Goal: Task Accomplishment & Management: Manage account settings

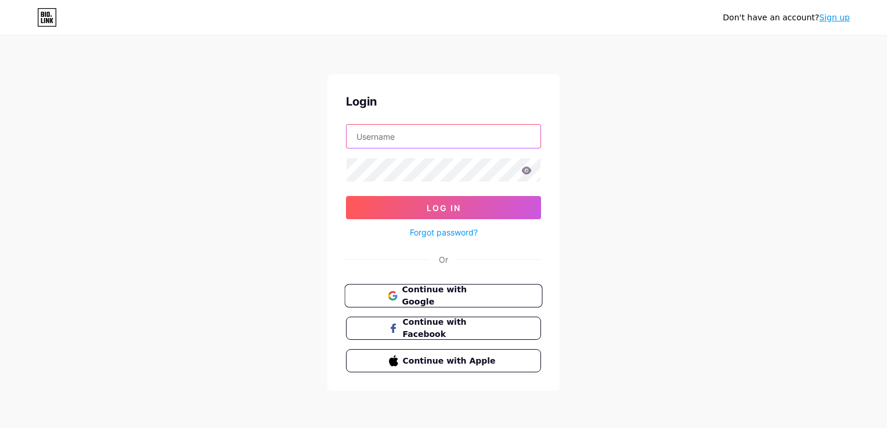
type input "ihsb8284@gmail.com"
click at [423, 301] on button "Continue with Google" at bounding box center [443, 296] width 198 height 24
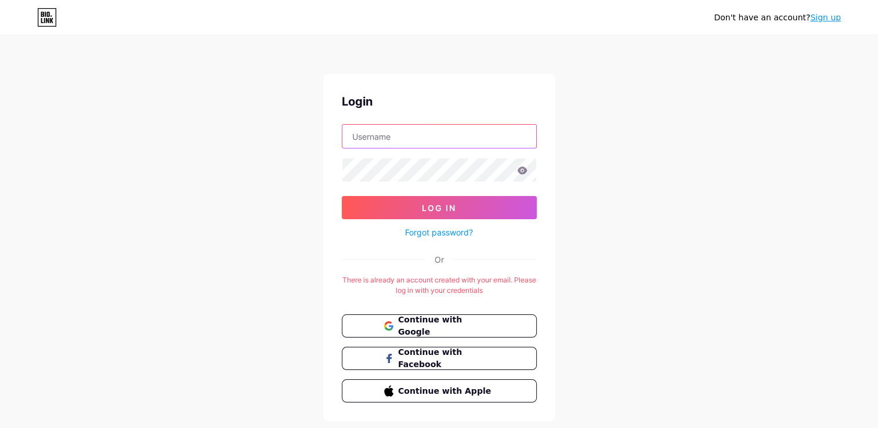
type input "[EMAIL_ADDRESS][DOMAIN_NAME]"
click at [518, 172] on icon at bounding box center [522, 171] width 10 height 8
click at [526, 171] on icon at bounding box center [522, 171] width 10 height 8
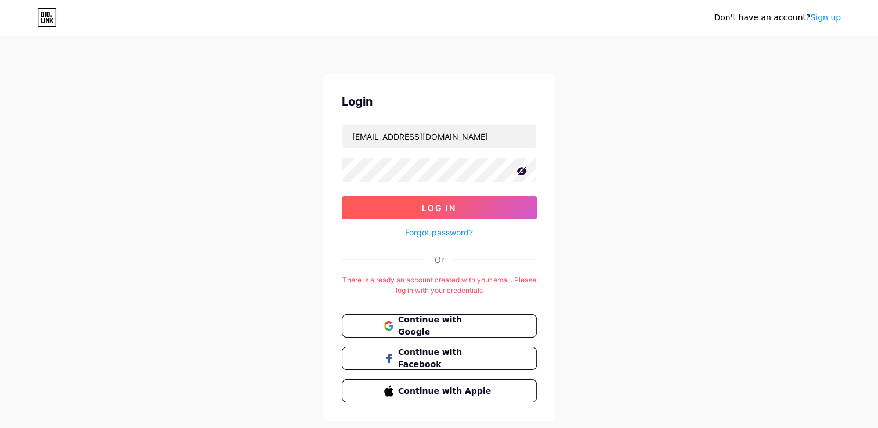
click at [506, 212] on button "Log In" at bounding box center [439, 207] width 195 height 23
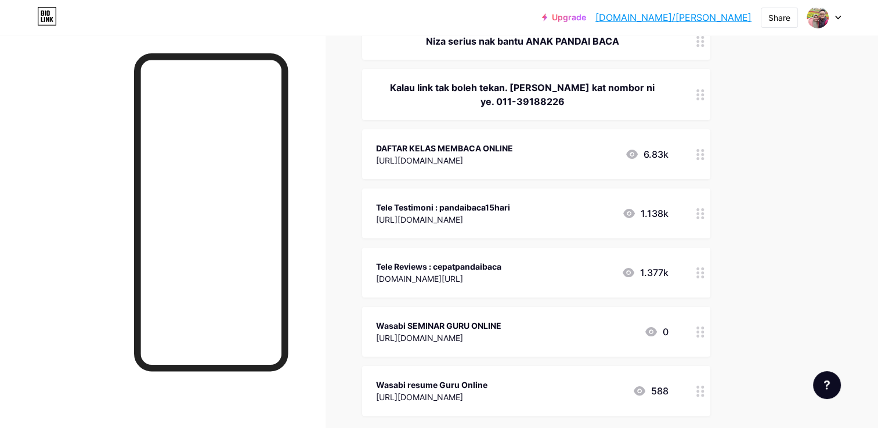
scroll to position [232, 0]
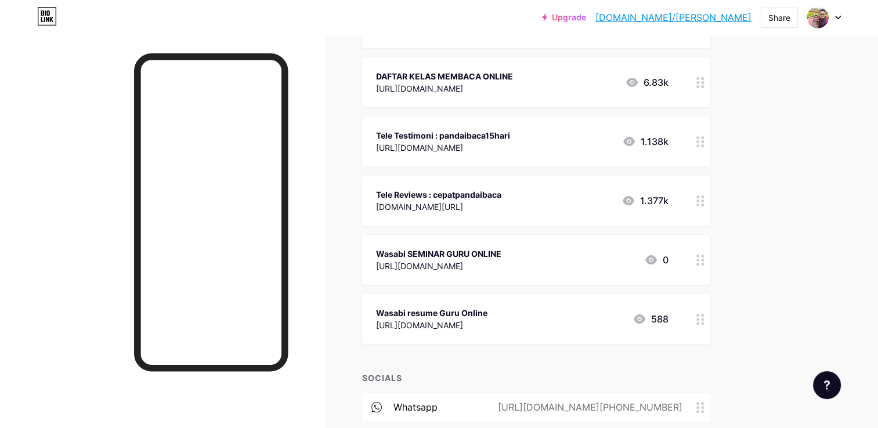
click at [701, 261] on icon at bounding box center [700, 260] width 8 height 11
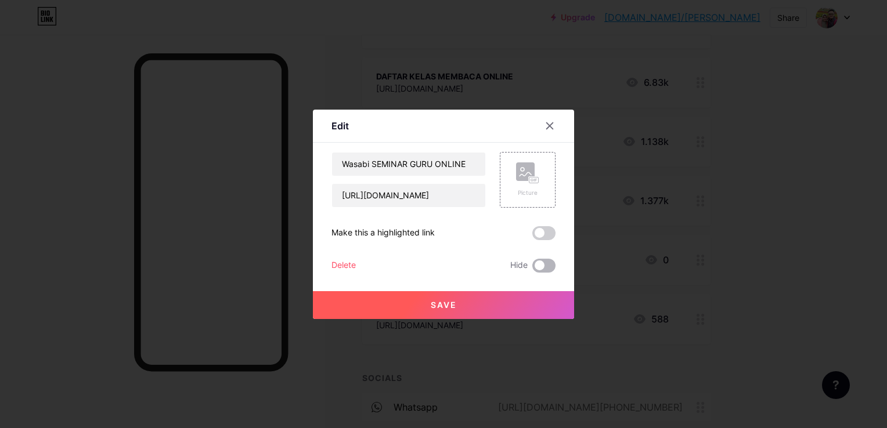
click at [540, 263] on span at bounding box center [543, 266] width 23 height 14
click at [532, 269] on input "checkbox" at bounding box center [532, 269] width 0 height 0
click at [545, 125] on icon at bounding box center [549, 125] width 9 height 9
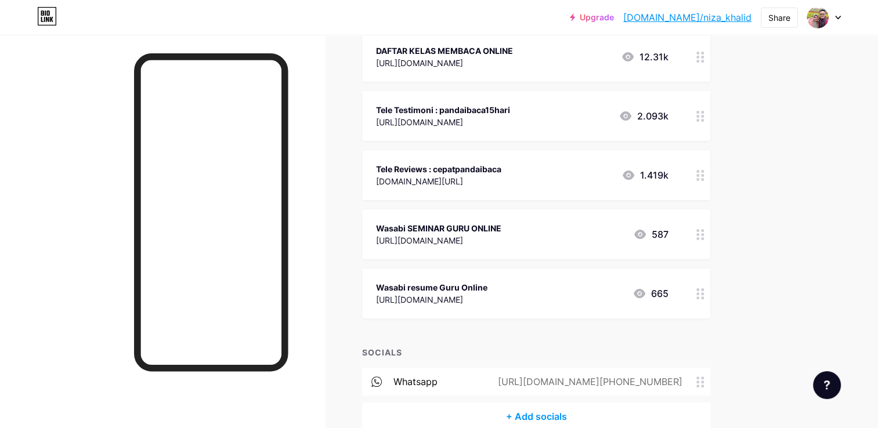
scroll to position [259, 0]
click at [701, 235] on icon at bounding box center [700, 233] width 8 height 11
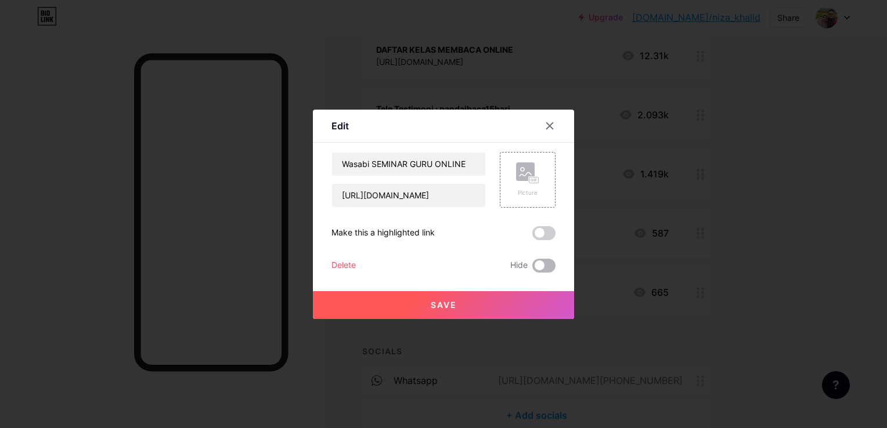
click at [540, 263] on span at bounding box center [543, 266] width 23 height 14
click at [532, 269] on input "checkbox" at bounding box center [532, 269] width 0 height 0
click at [525, 302] on button "Save" at bounding box center [443, 305] width 261 height 28
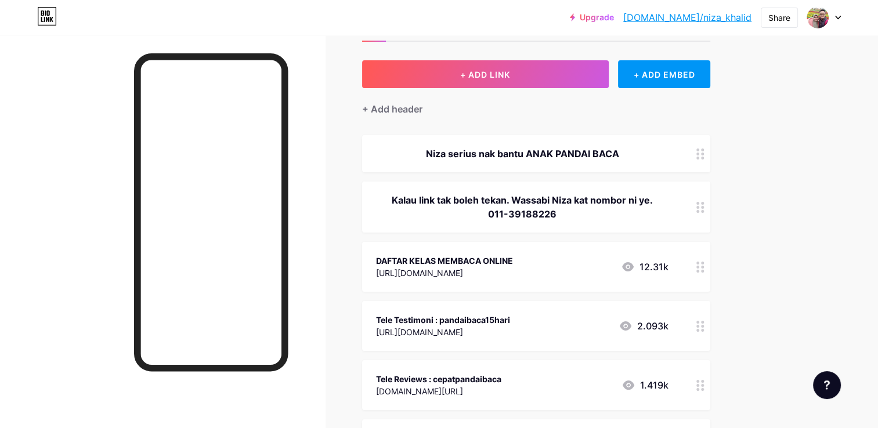
scroll to position [0, 0]
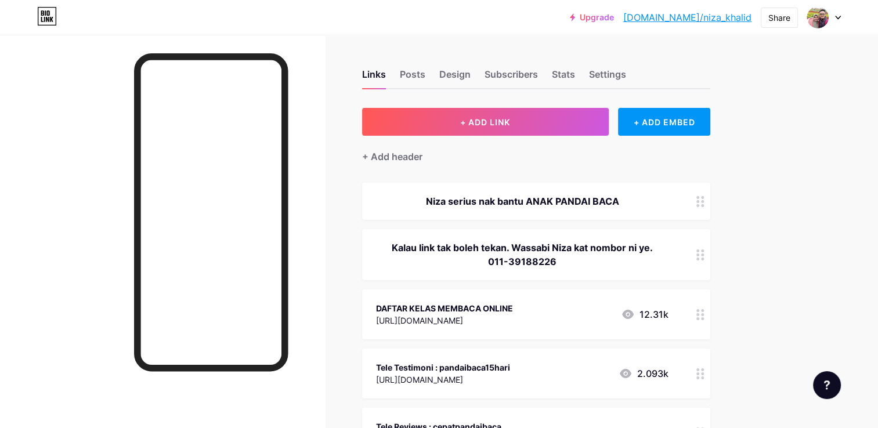
click at [732, 19] on link "[DOMAIN_NAME]/[PERSON_NAME]" at bounding box center [687, 17] width 128 height 14
